Goal: Information Seeking & Learning: Learn about a topic

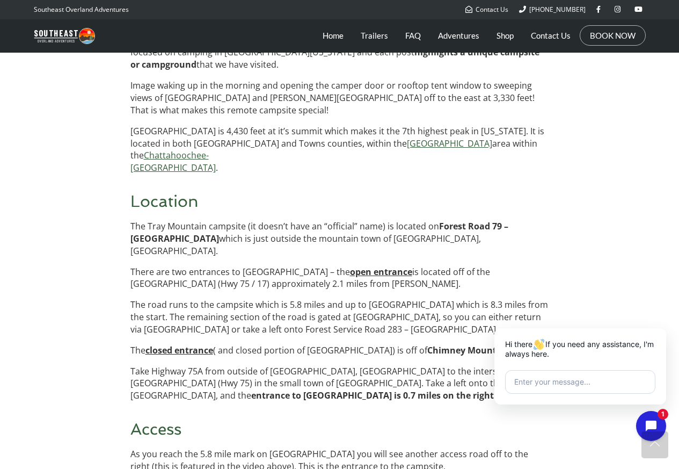
scroll to position [1160, 0]
